Goal: Information Seeking & Learning: Learn about a topic

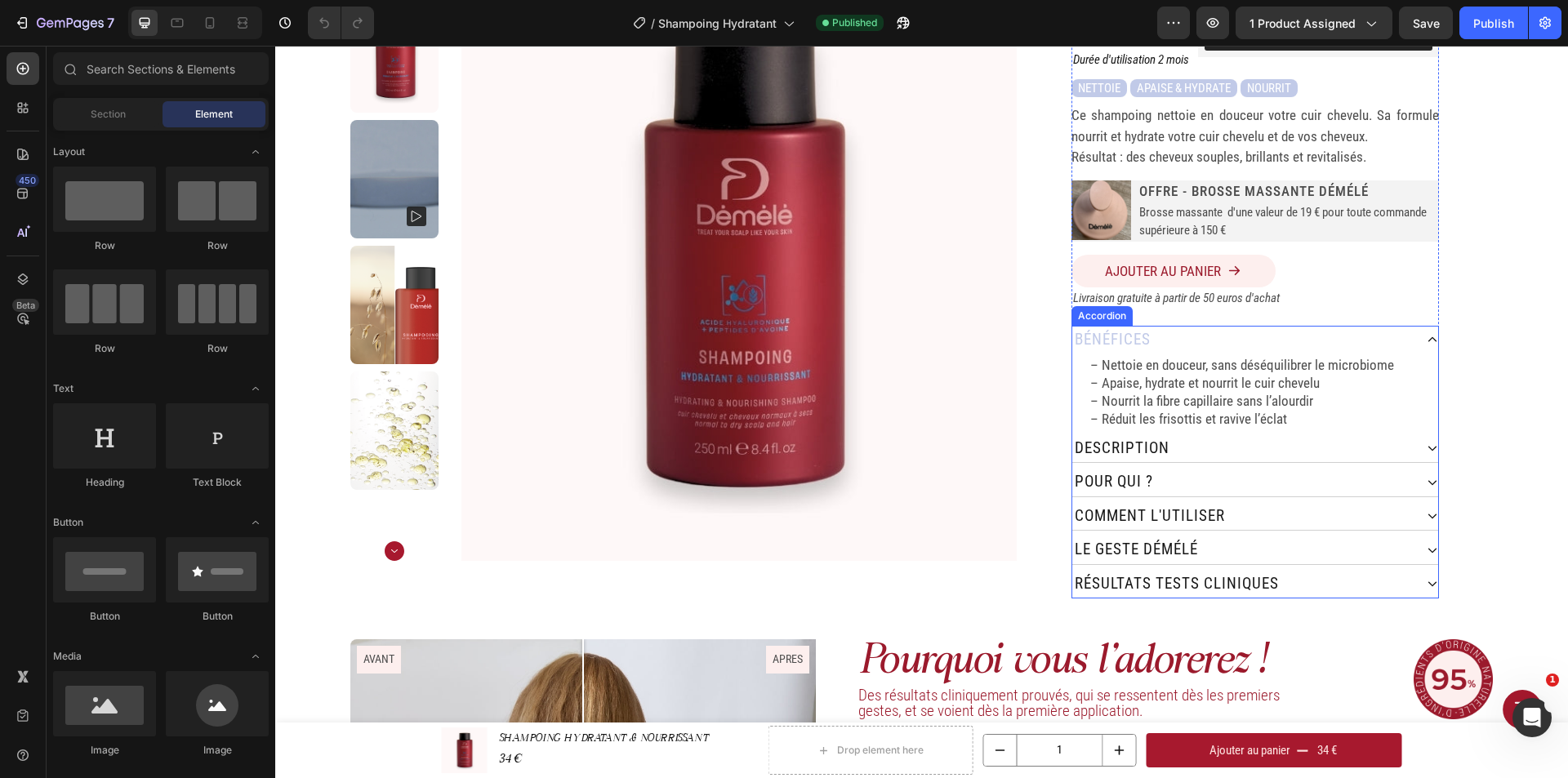
scroll to position [163, 0]
click at [1190, 571] on p "résultats tests cliNiques" at bounding box center [1176, 583] width 204 height 23
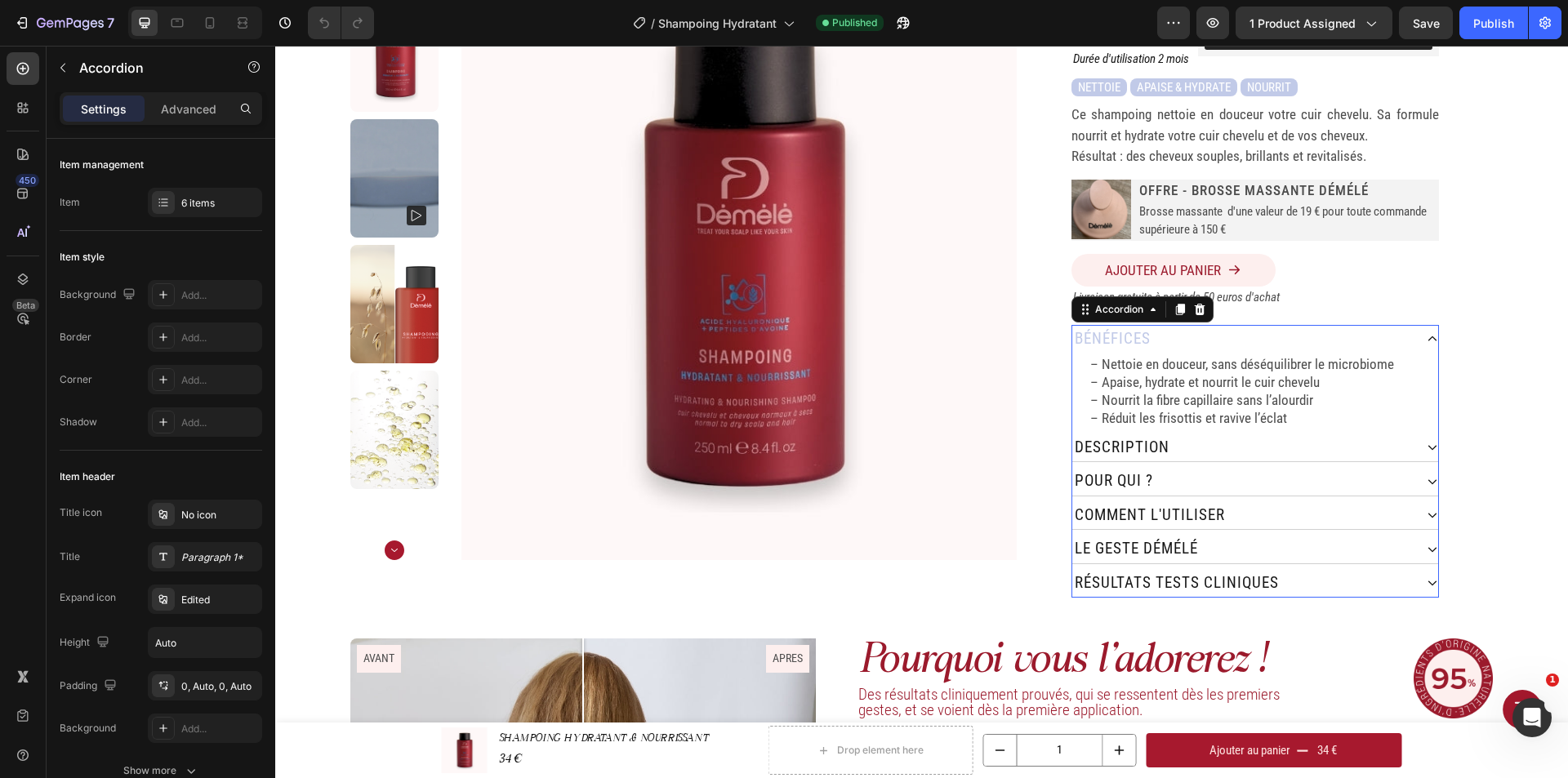
click at [1281, 571] on div "résultats tests cliNiques" at bounding box center [1243, 583] width 342 height 28
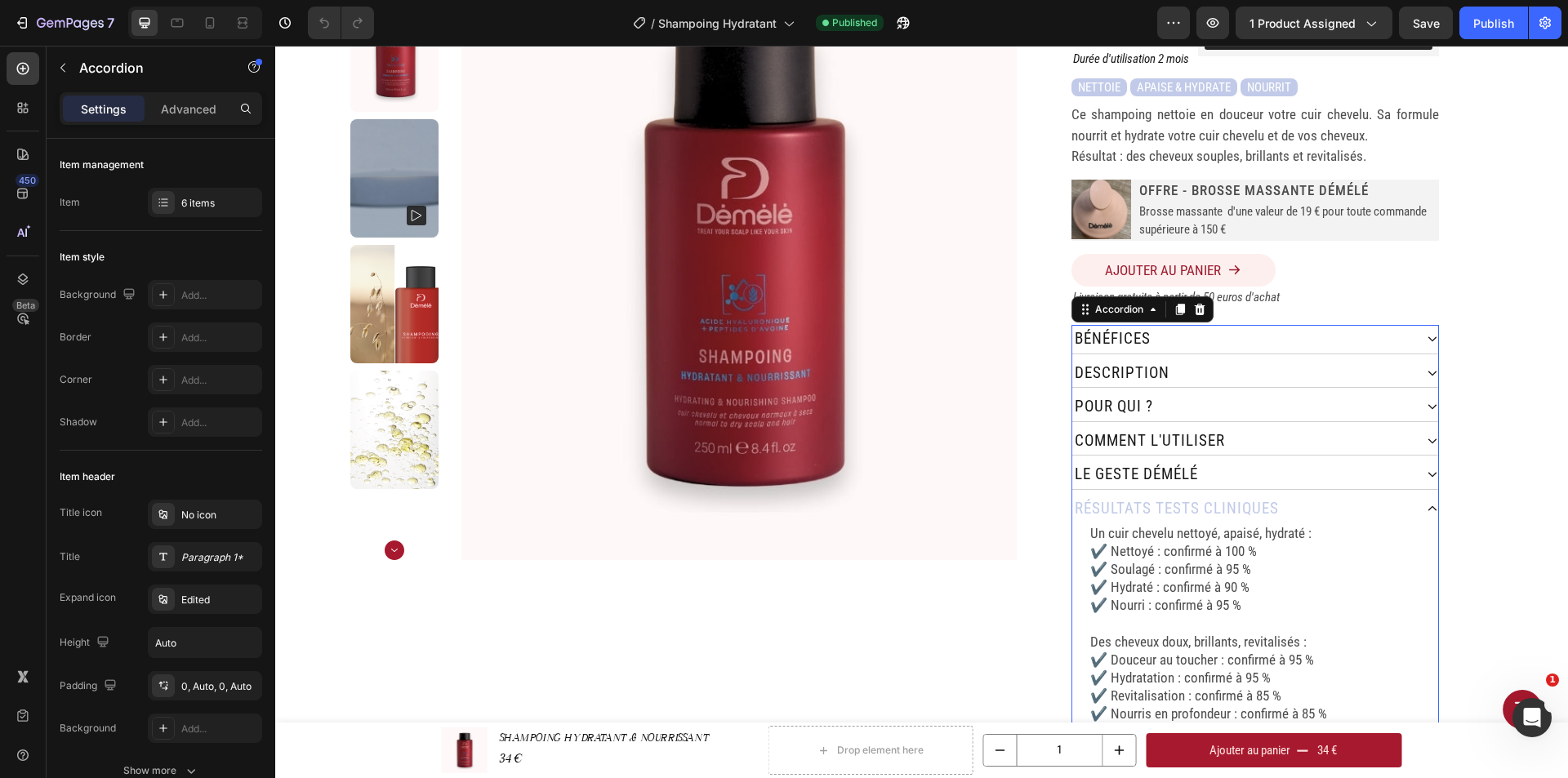
click at [1303, 495] on div "résultats tests cliNiques" at bounding box center [1243, 509] width 342 height 28
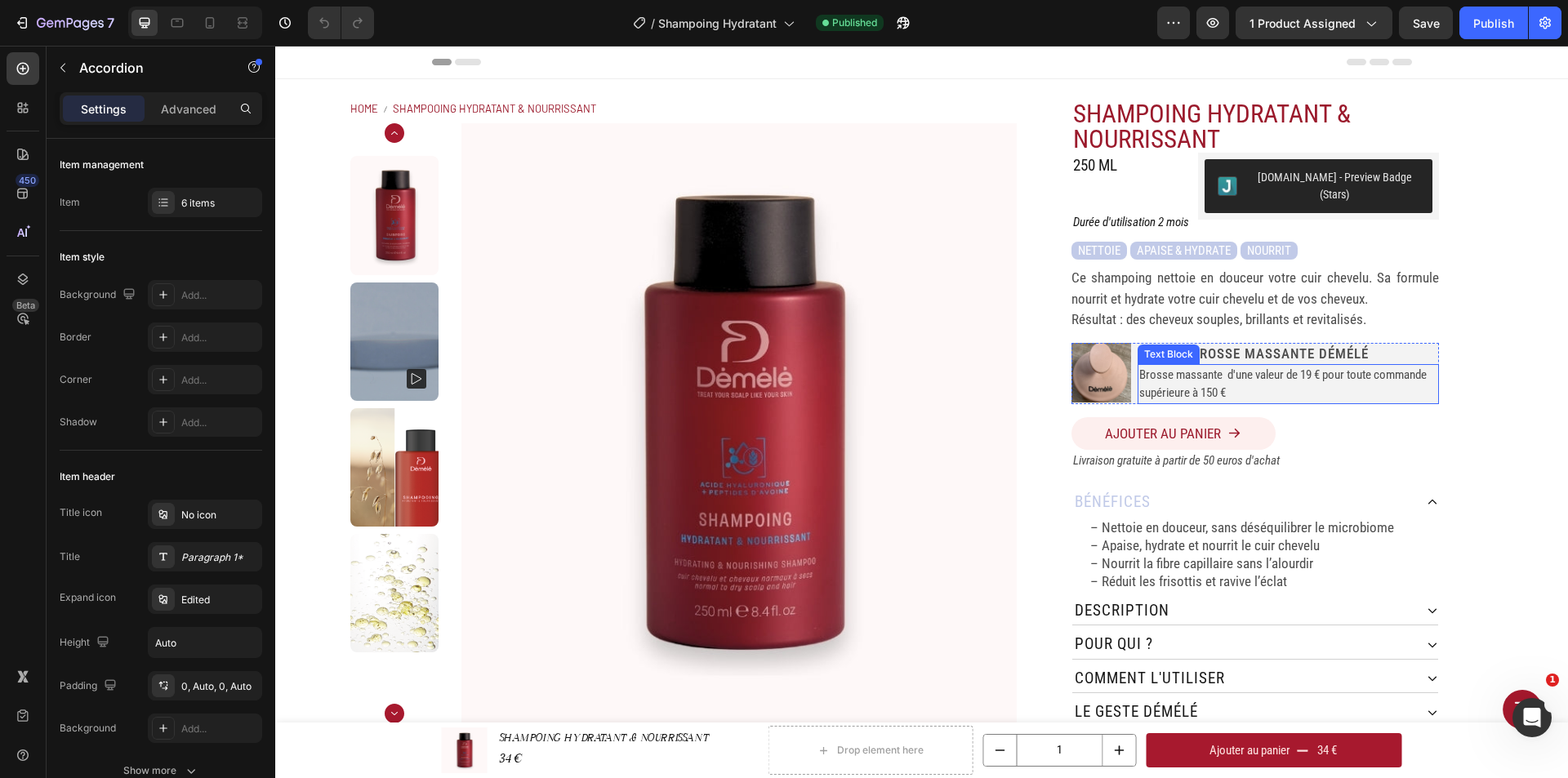
scroll to position [245, 0]
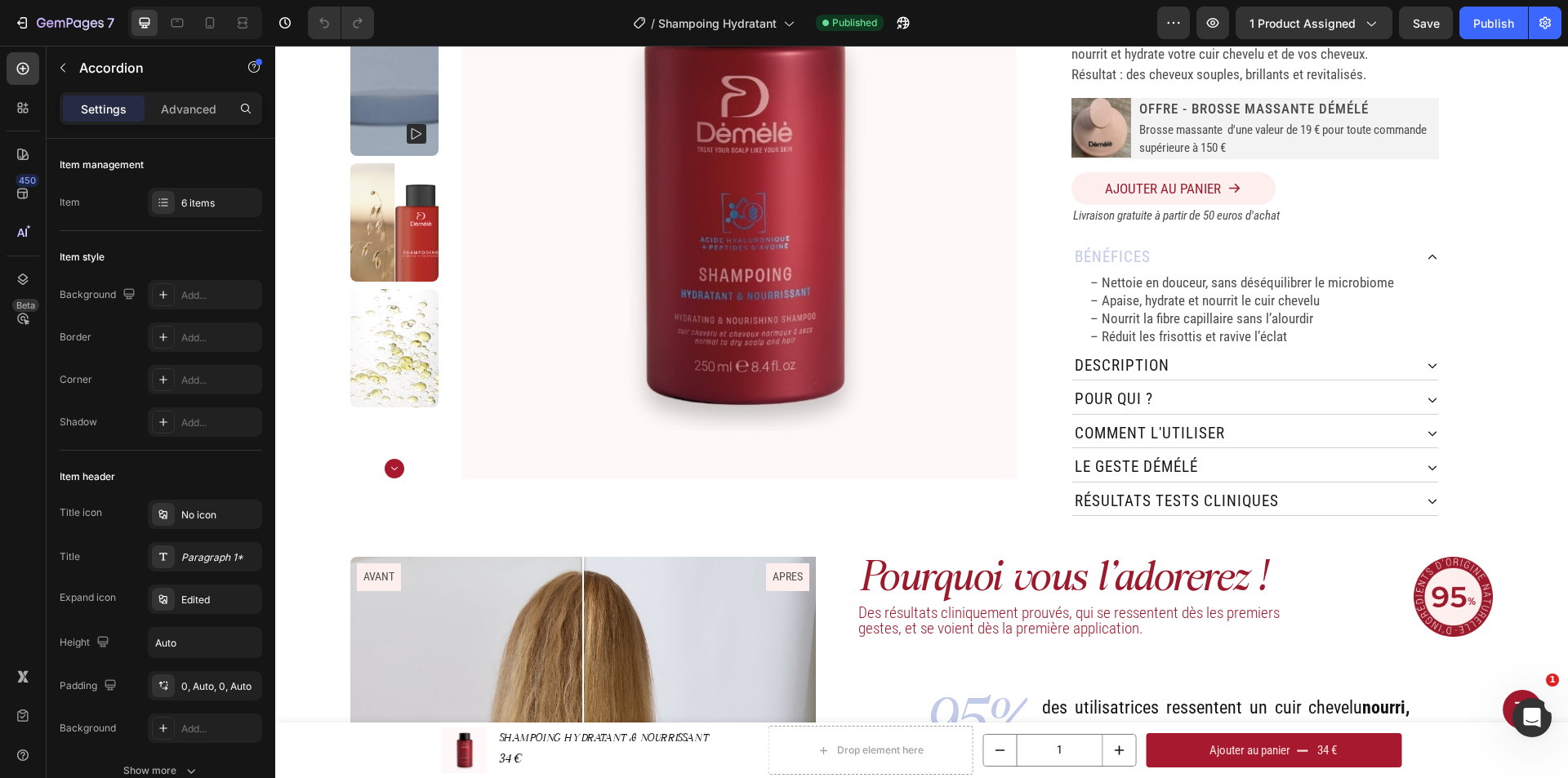
click at [1233, 244] on div "bénéfices" at bounding box center [1243, 257] width 342 height 28
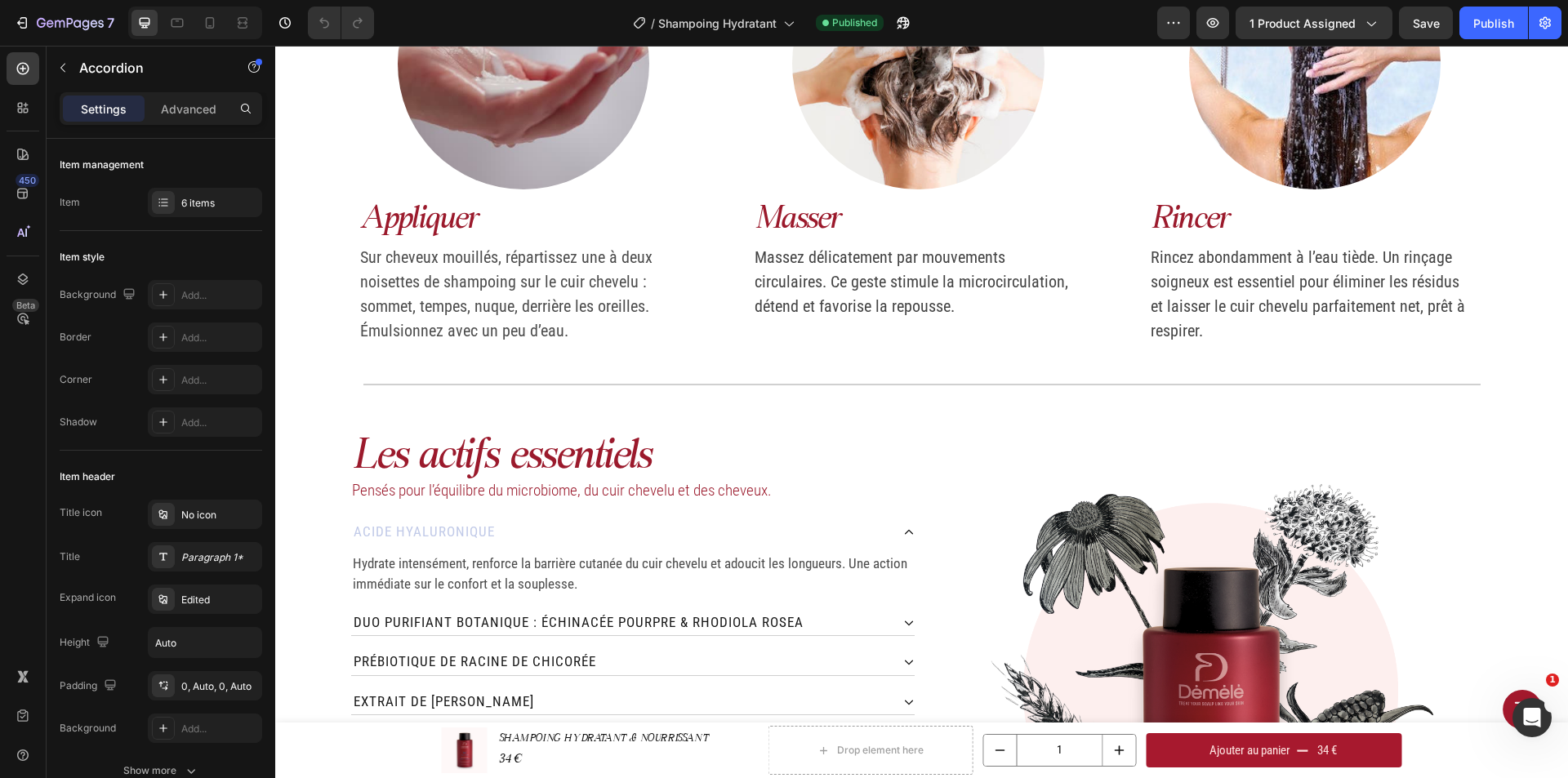
scroll to position [1633, 0]
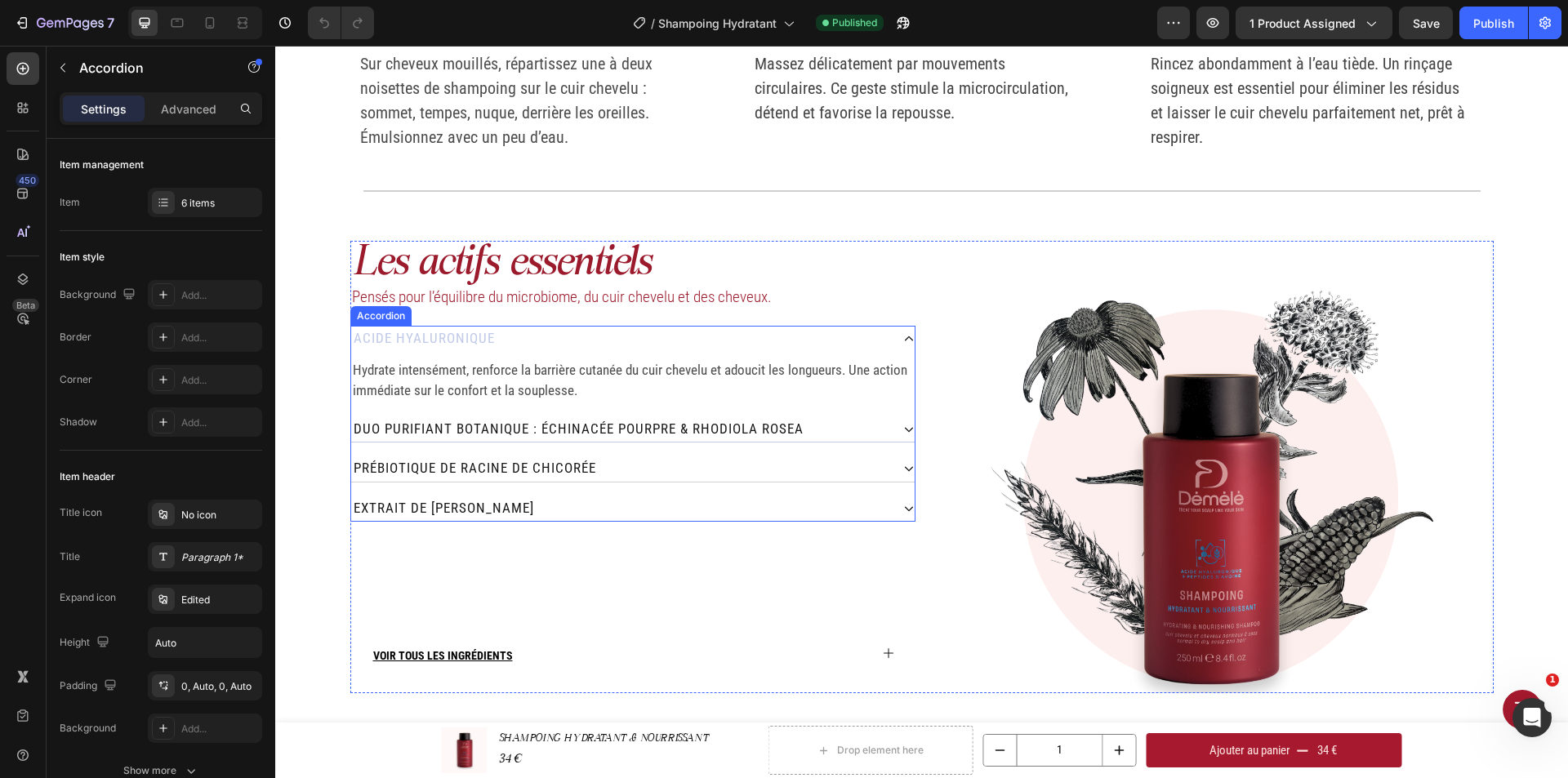
click at [864, 431] on div "Duo purifiant botanique : Échinacée pourpre & Rhodiola rosea" at bounding box center [621, 429] width 539 height 26
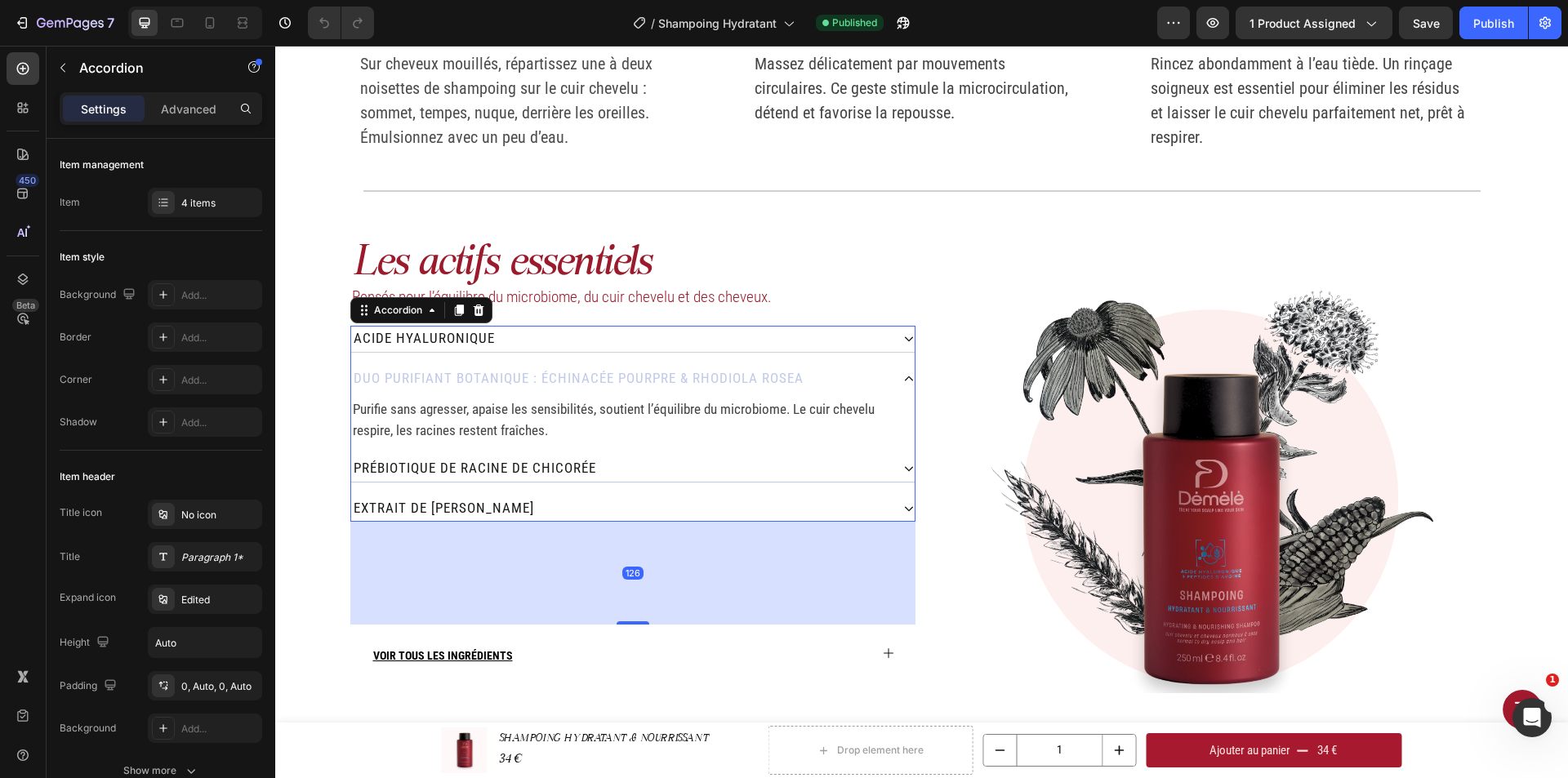
click at [825, 466] on div "prébiotique de Racine de chicorée" at bounding box center [621, 468] width 539 height 26
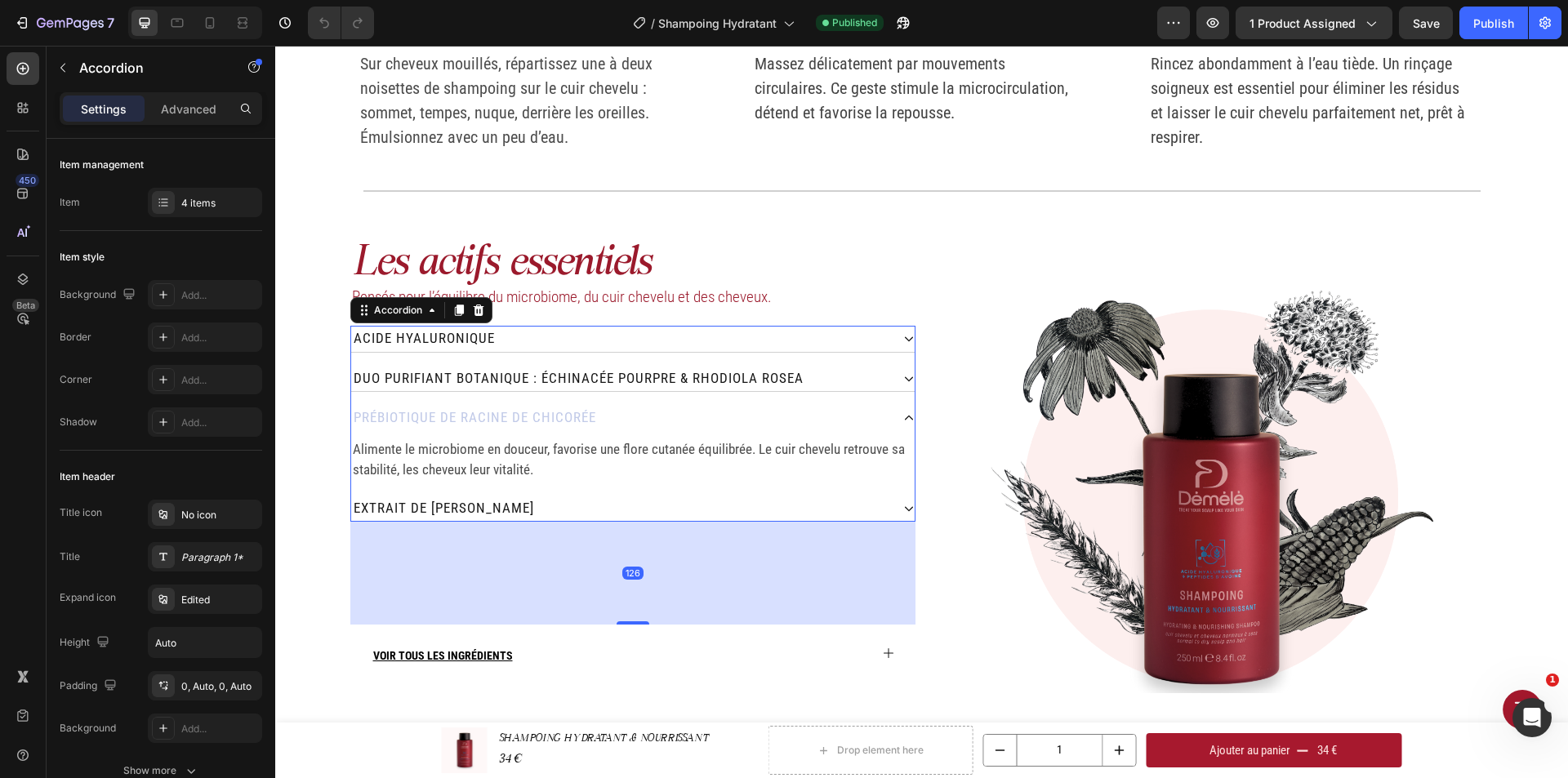
click at [802, 502] on div "Extrait de [PERSON_NAME]" at bounding box center [621, 508] width 539 height 26
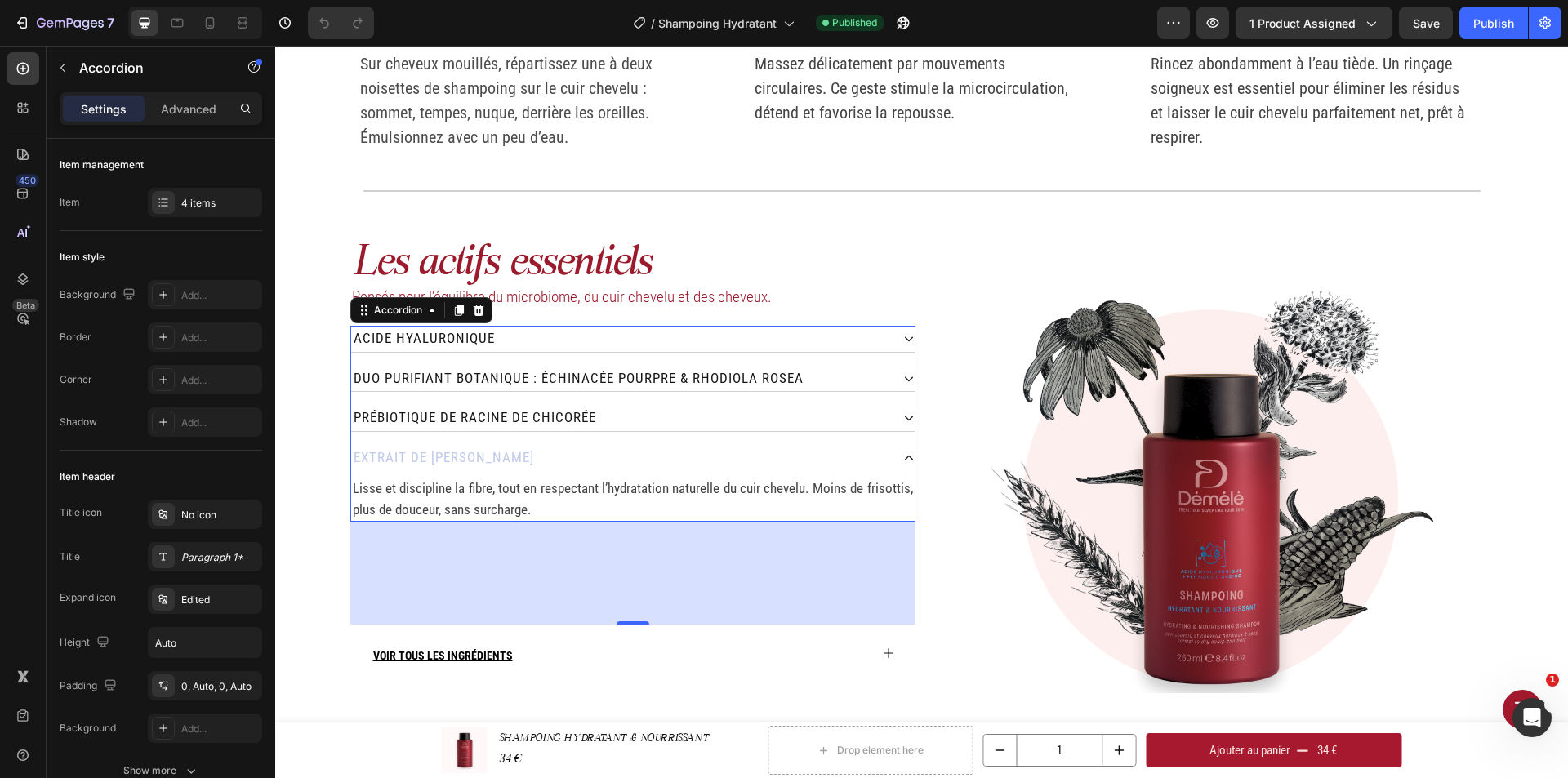
click at [903, 455] on icon at bounding box center [909, 458] width 12 height 12
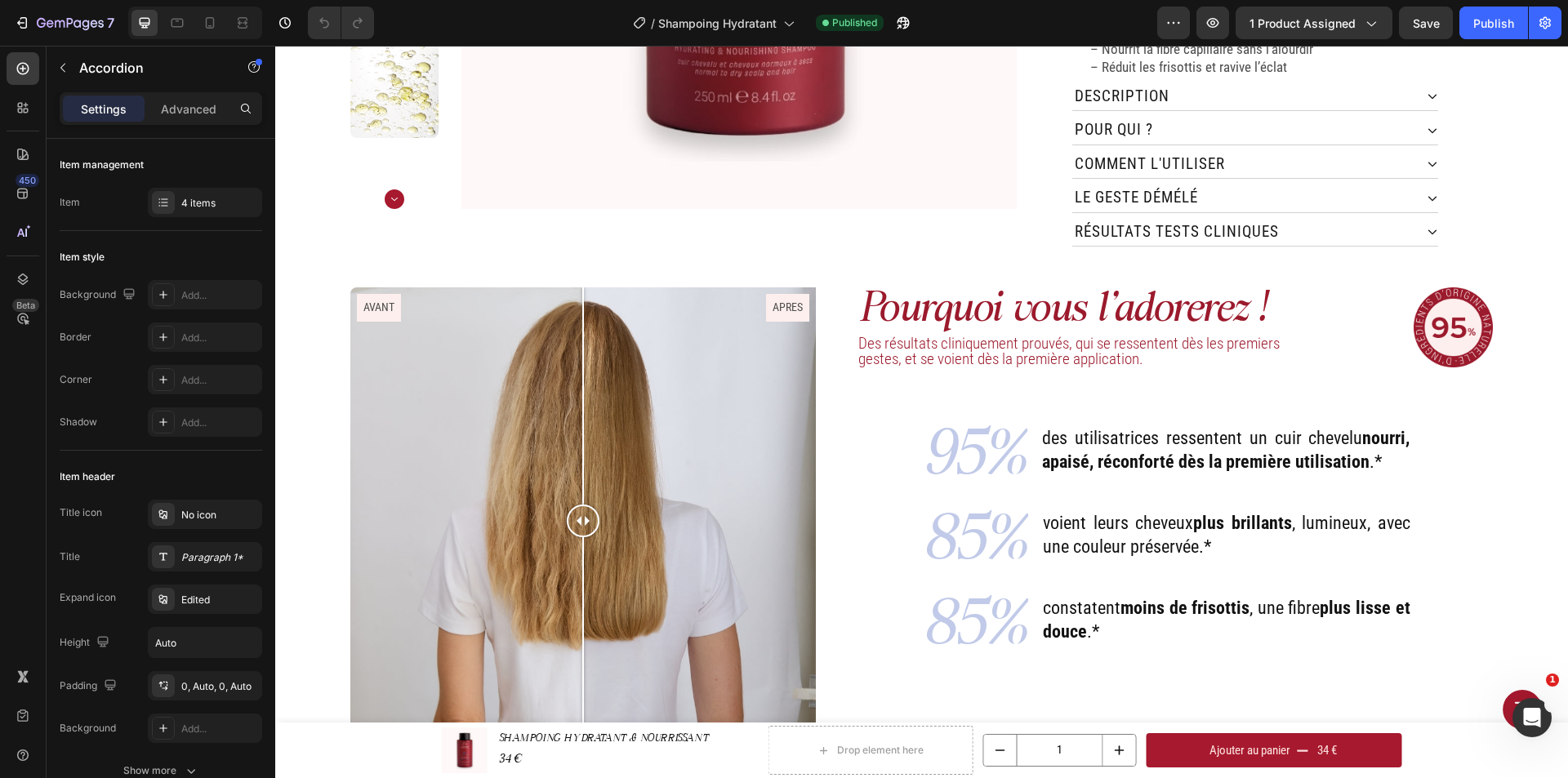
scroll to position [571, 0]
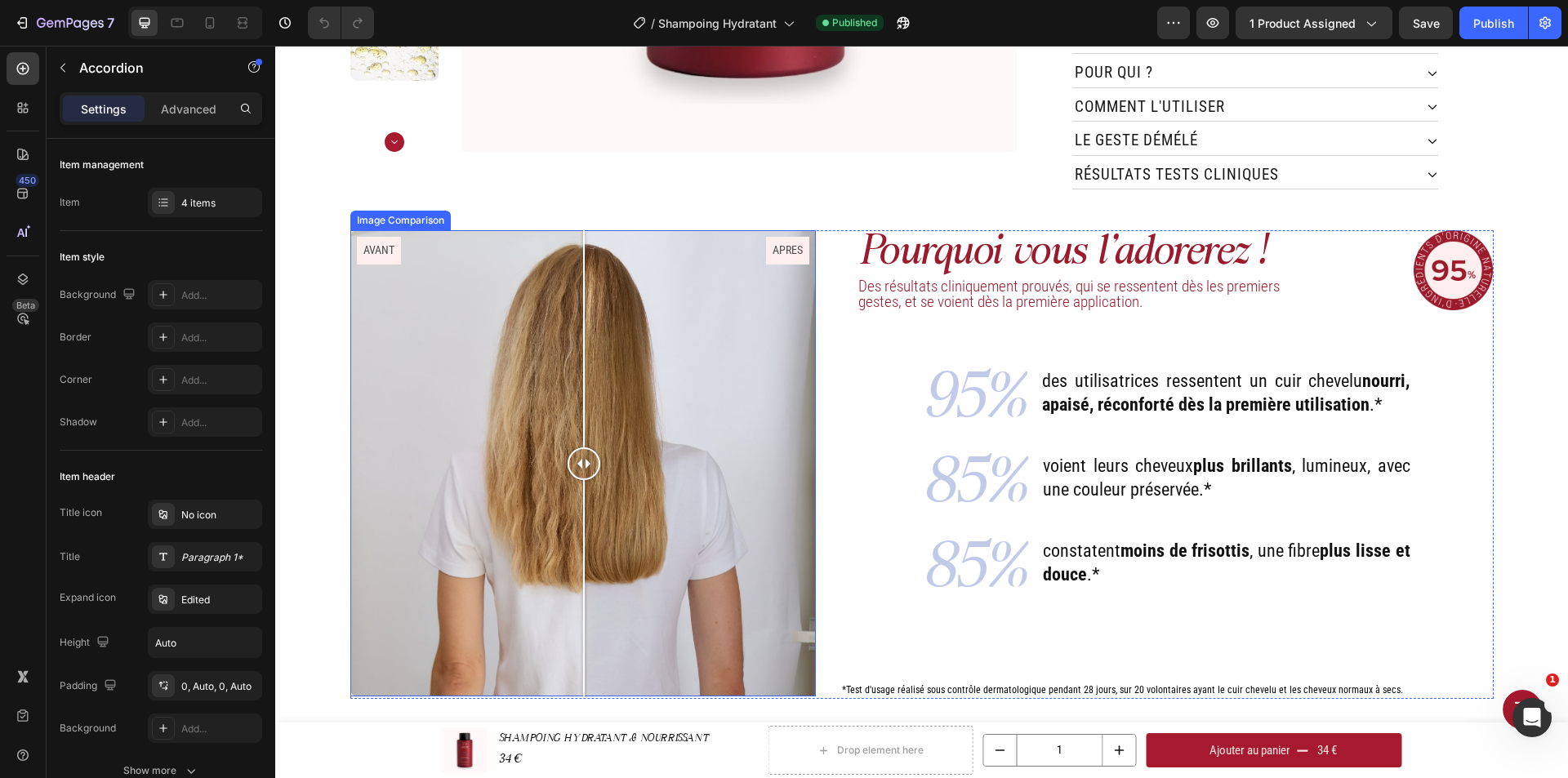
drag, startPoint x: 582, startPoint y: 443, endPoint x: 577, endPoint y: 451, distance: 9.4
click at [577, 451] on div at bounding box center [583, 463] width 32 height 32
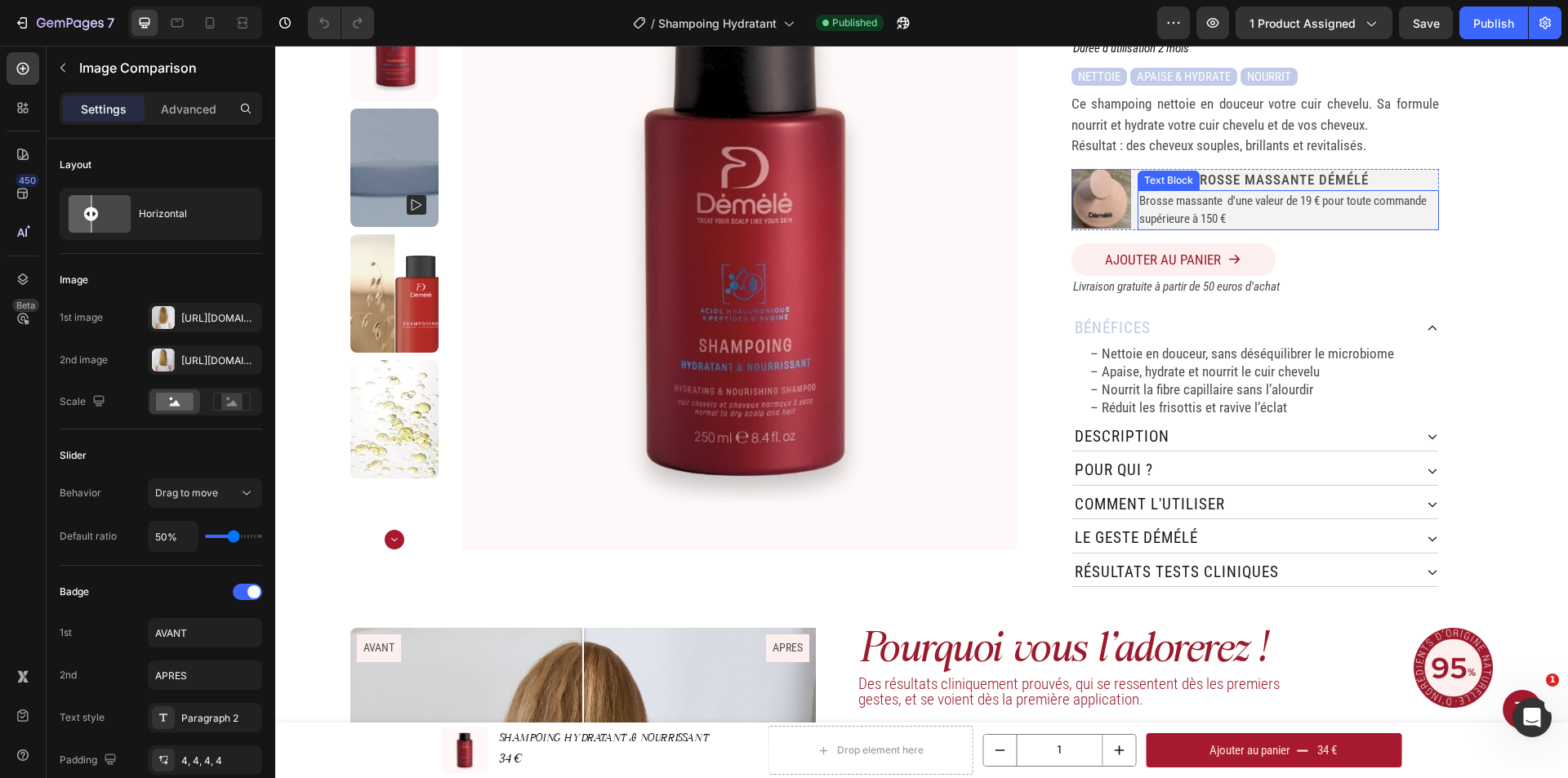
scroll to position [163, 0]
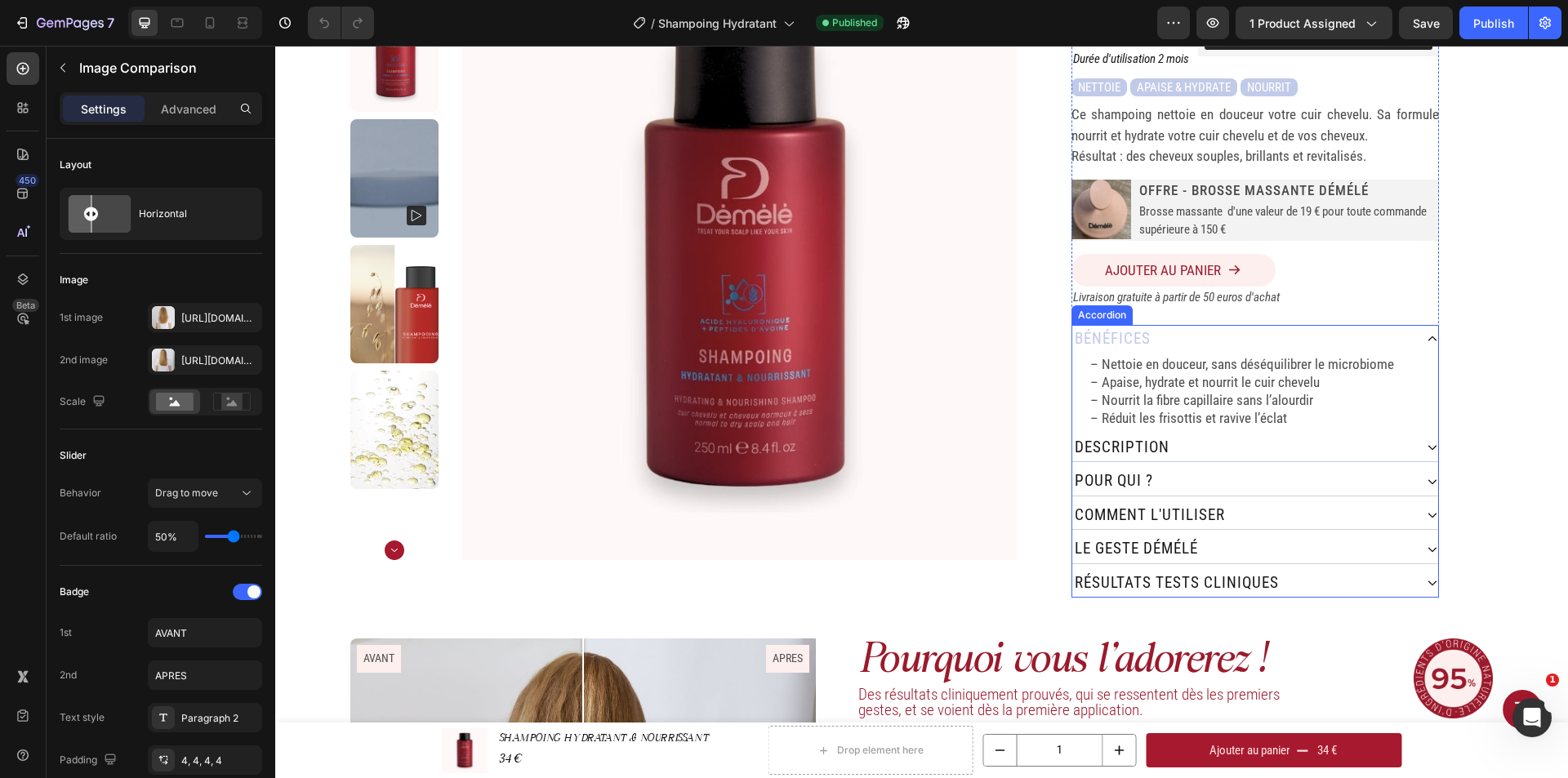
click at [1250, 434] on div "Description" at bounding box center [1243, 448] width 342 height 28
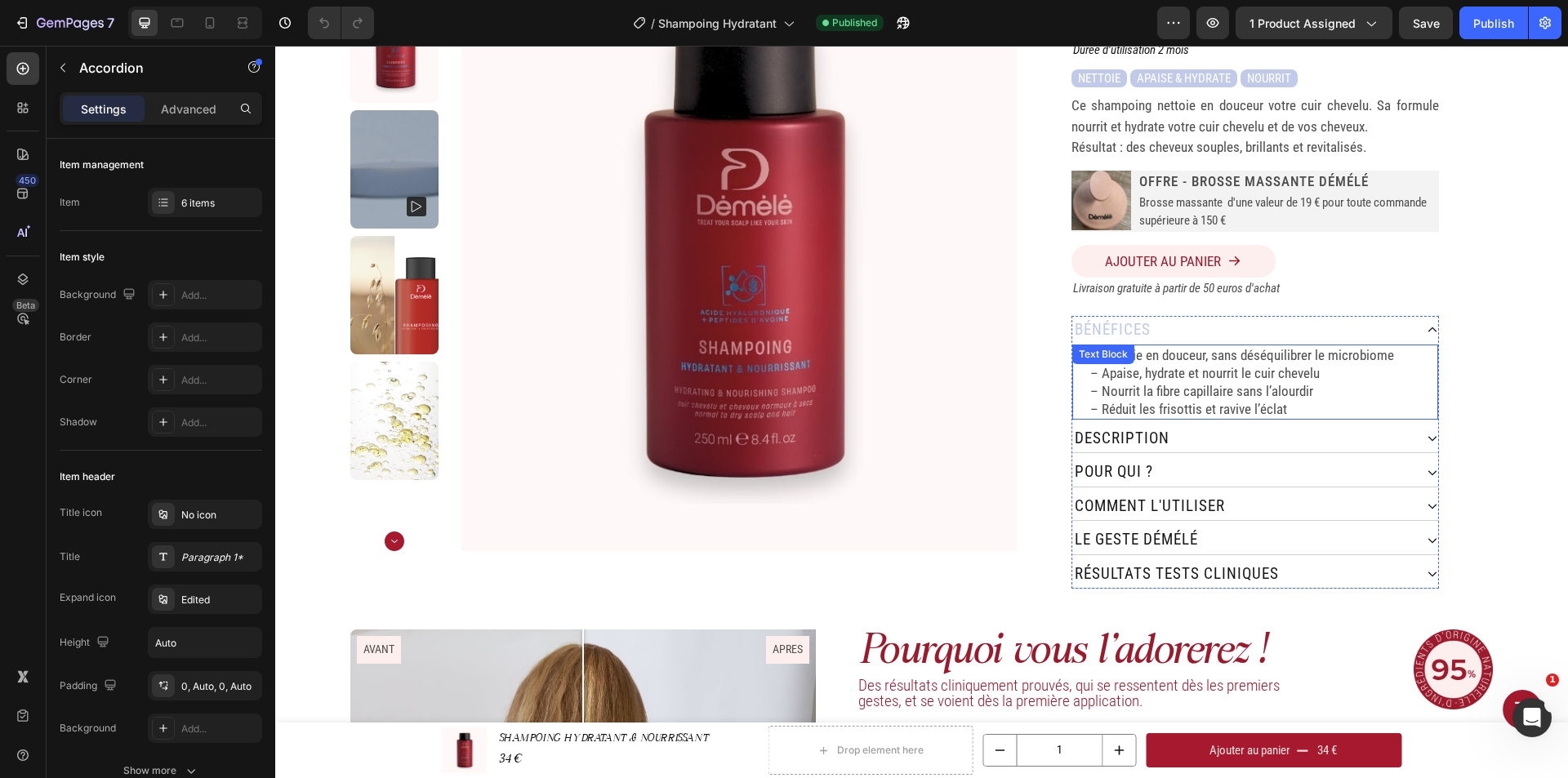
scroll to position [264, 0]
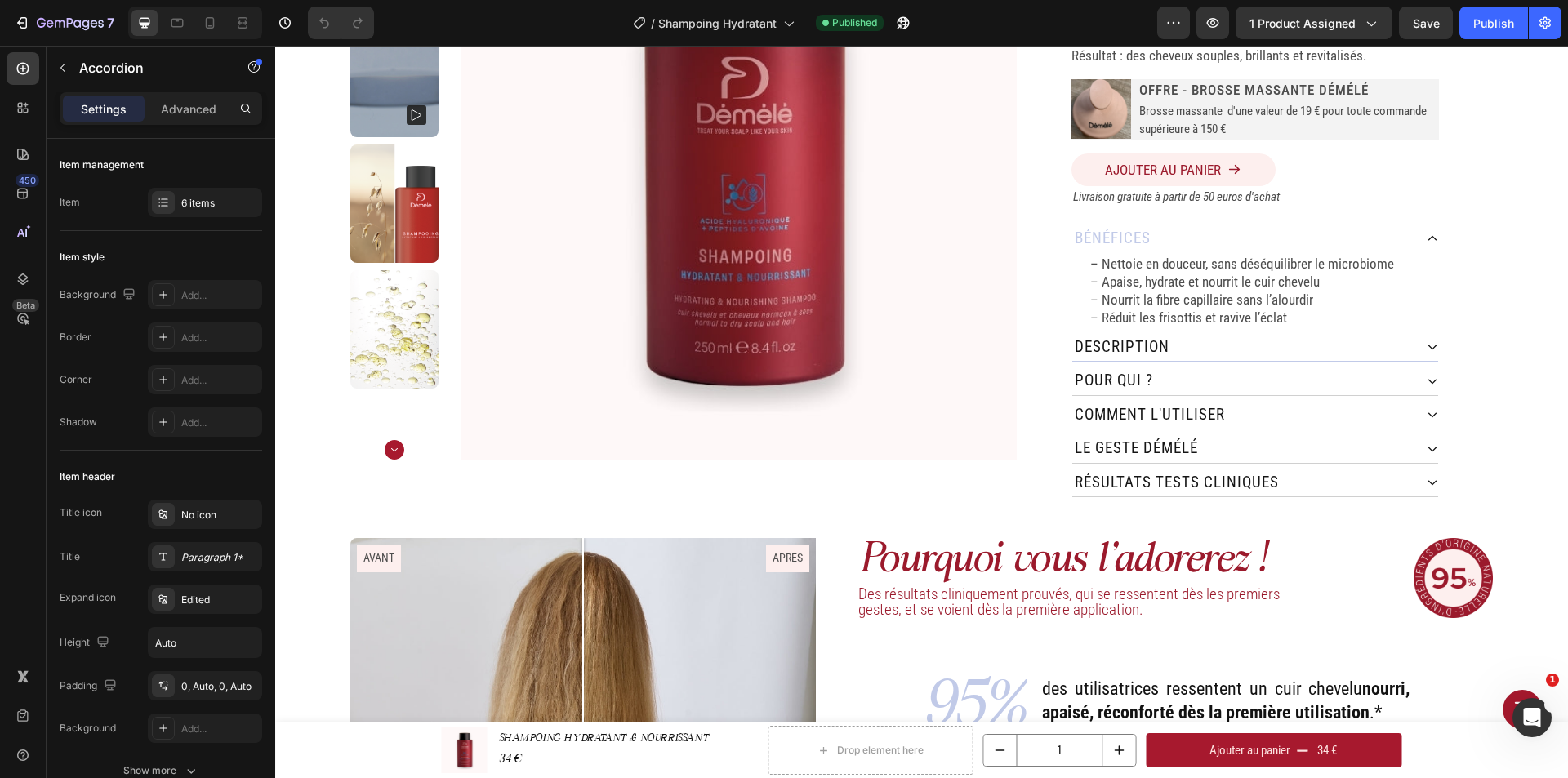
click at [1173, 333] on div "Description" at bounding box center [1243, 347] width 342 height 28
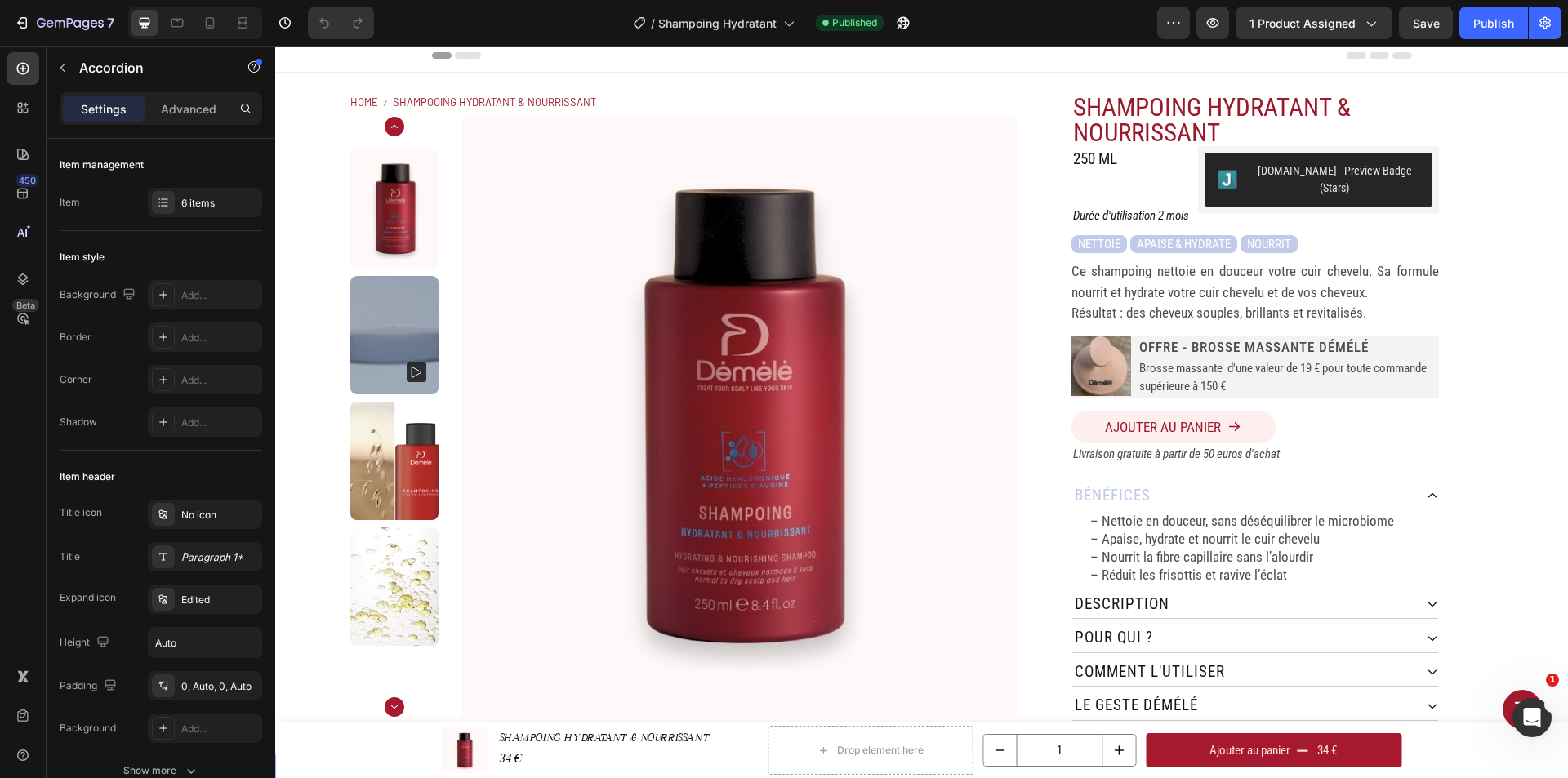
scroll to position [0, 0]
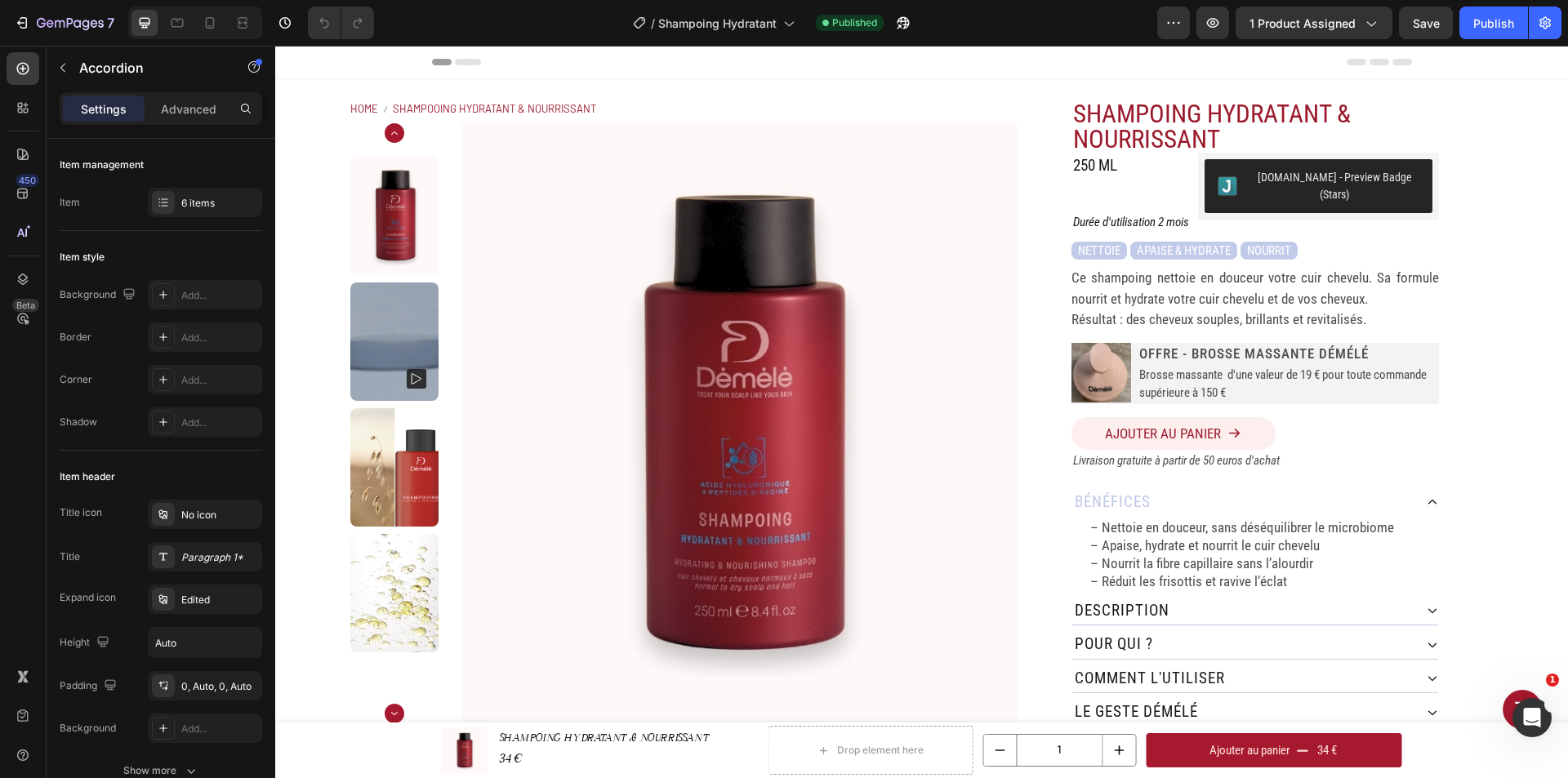
click at [1176, 597] on div "Description" at bounding box center [1243, 611] width 342 height 28
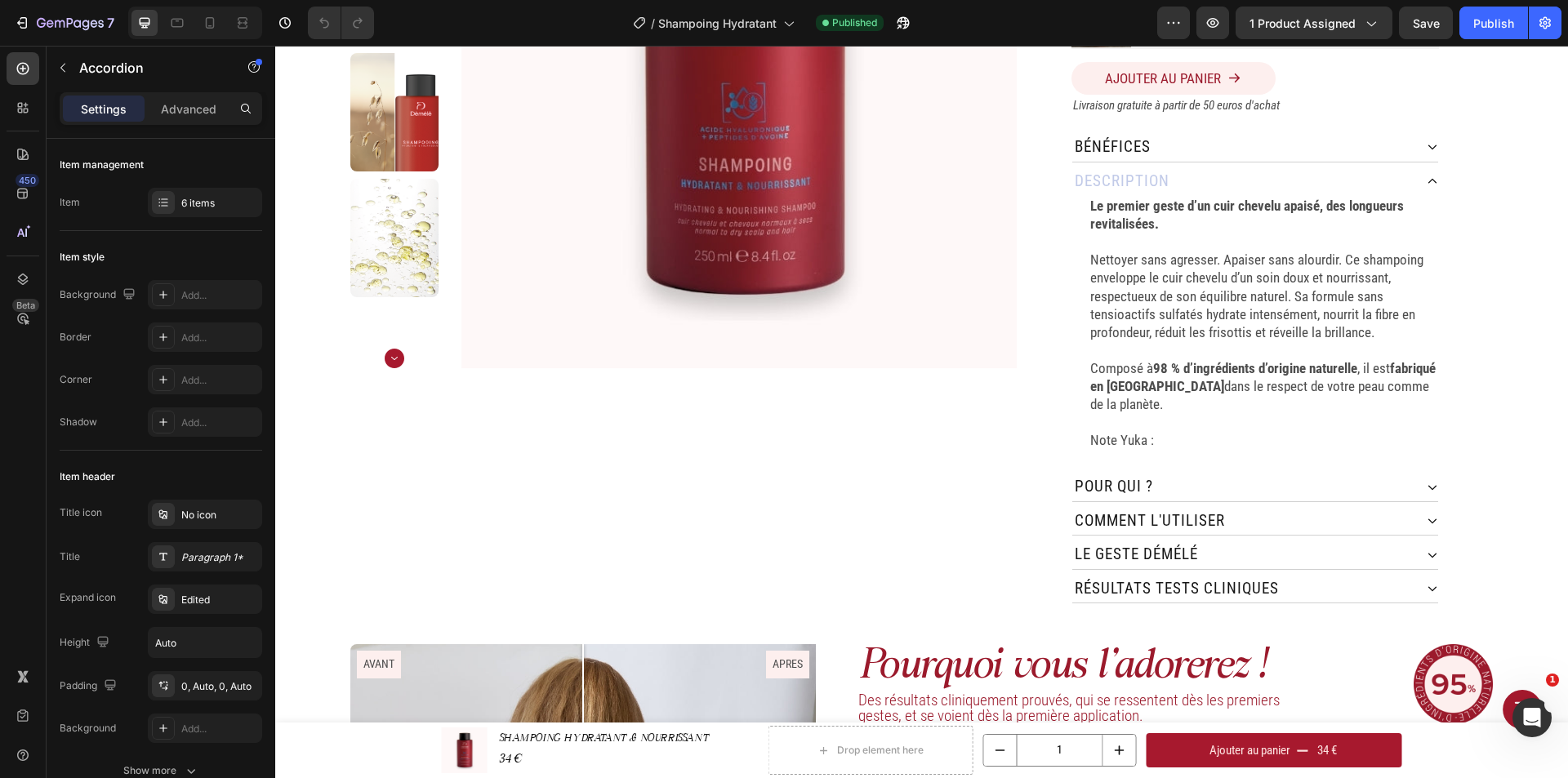
scroll to position [327, 0]
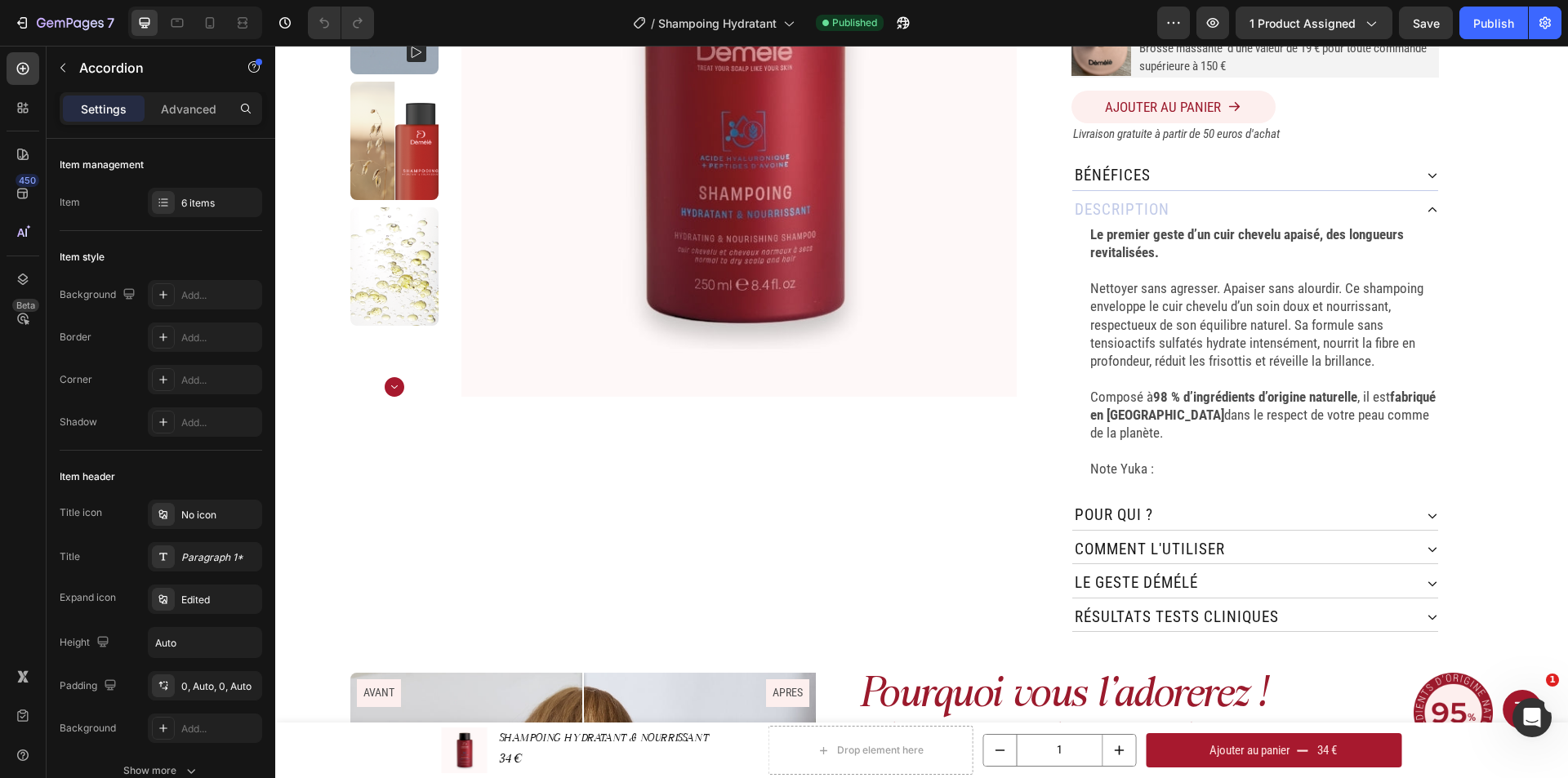
click at [1245, 169] on div "bénéfices" at bounding box center [1243, 176] width 342 height 28
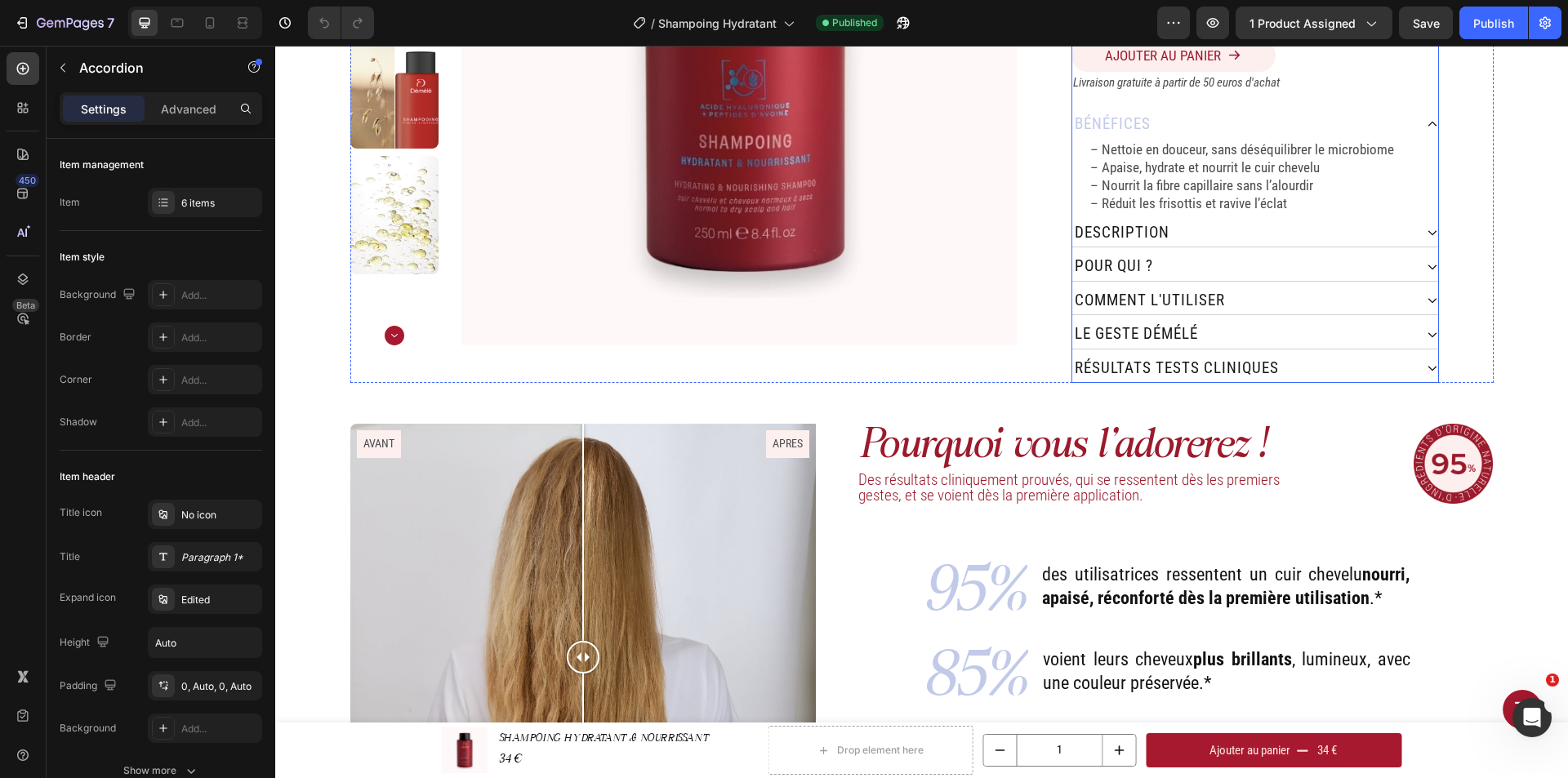
scroll to position [0, 0]
